Goal: Find specific page/section: Find specific page/section

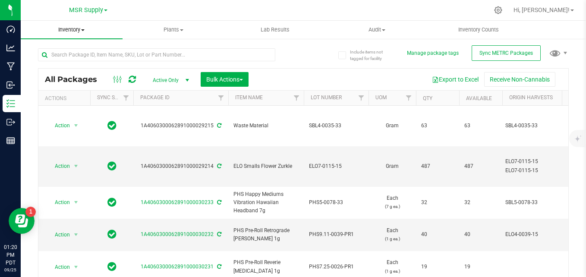
click at [79, 31] on span "Inventory" at bounding box center [72, 30] width 102 height 8
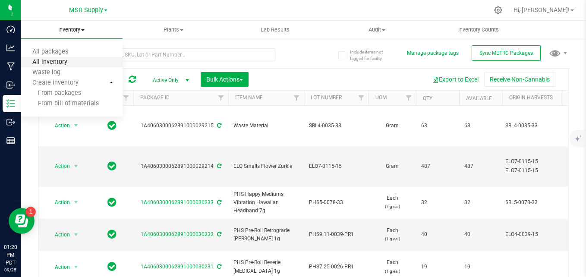
click at [67, 65] on span "All inventory" at bounding box center [50, 62] width 58 height 7
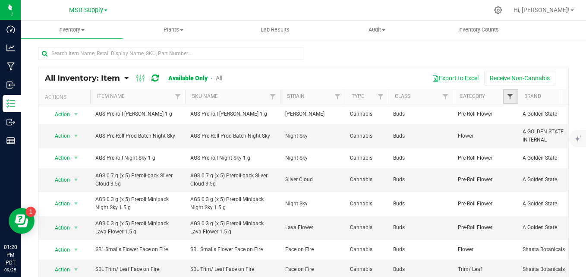
click at [508, 97] on span "Filter" at bounding box center [510, 96] width 7 height 7
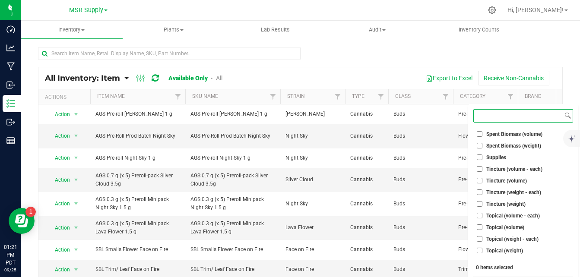
scroll to position [679, 0]
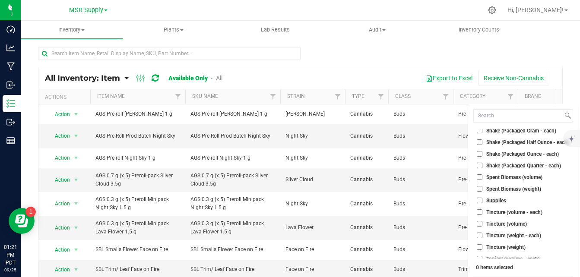
click at [479, 200] on input "Supplies" at bounding box center [479, 201] width 6 height 6
checkbox input "true"
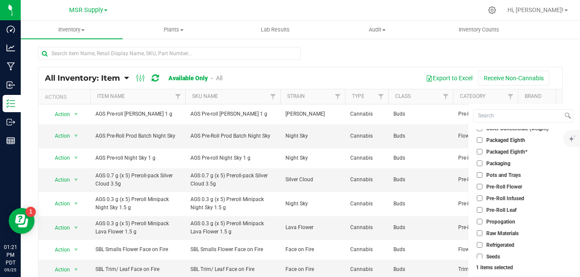
scroll to position [463, 0]
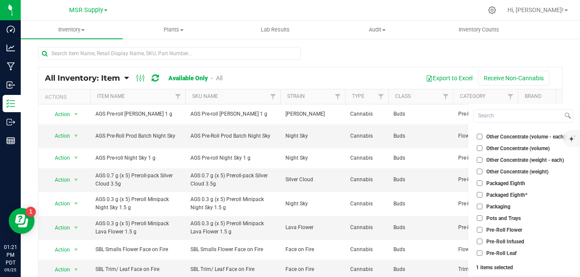
click at [479, 205] on input "Packaging" at bounding box center [479, 207] width 6 height 6
checkbox input "true"
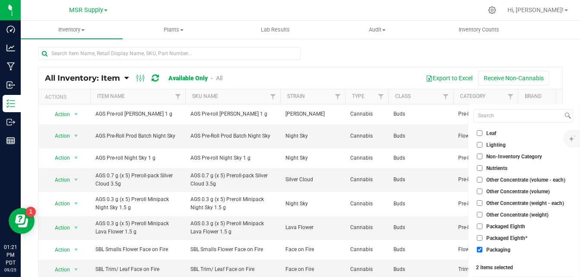
scroll to position [377, 0]
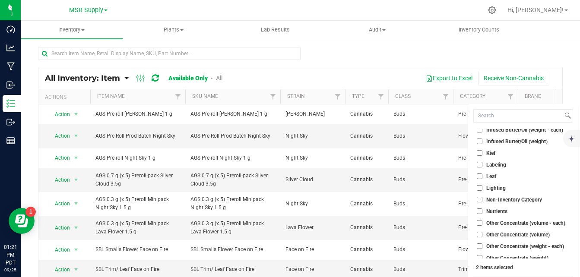
click at [478, 164] on input "Labeling" at bounding box center [479, 165] width 6 height 6
checkbox input "true"
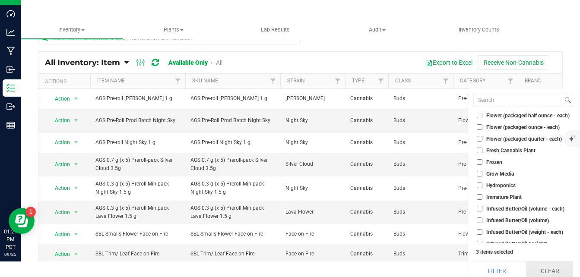
scroll to position [22, 0]
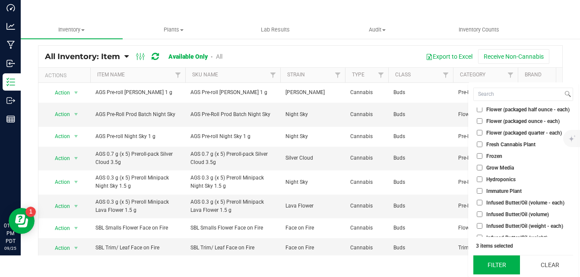
click at [506, 262] on button "Filter" at bounding box center [496, 265] width 47 height 19
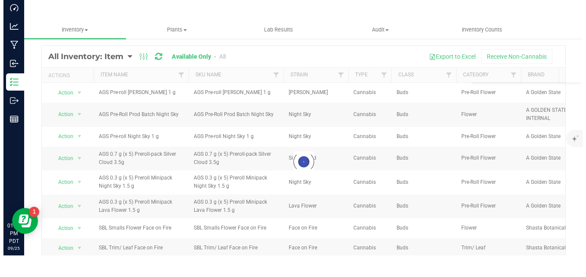
scroll to position [0, 0]
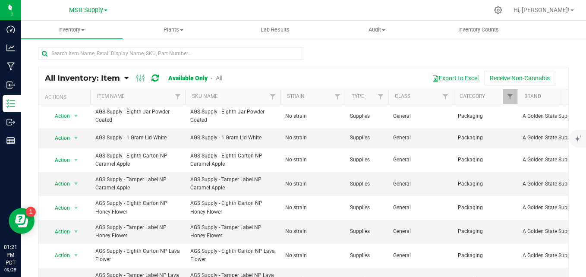
click at [451, 75] on button "Export to Excel" at bounding box center [455, 78] width 58 height 15
